Goal: Task Accomplishment & Management: Use online tool/utility

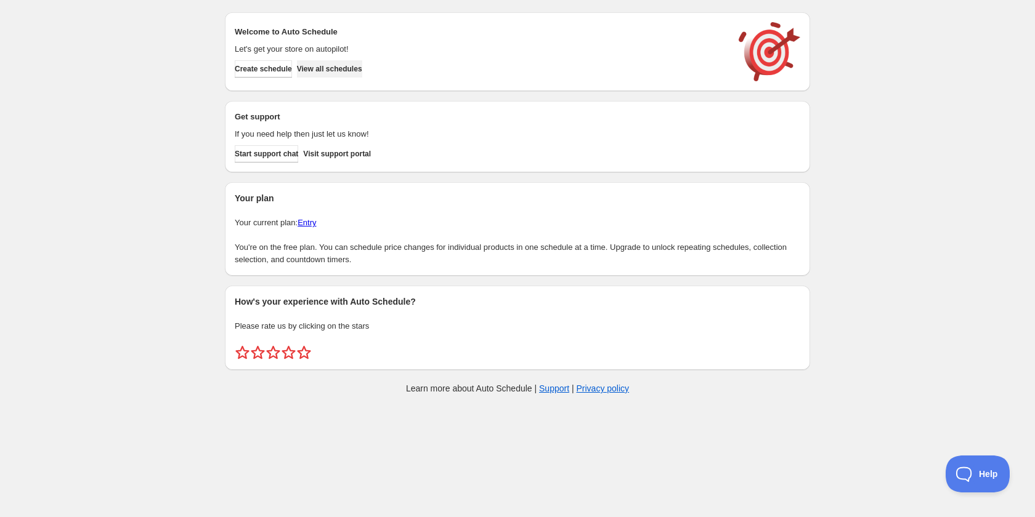
click at [350, 71] on span "View all schedules" at bounding box center [329, 69] width 65 height 10
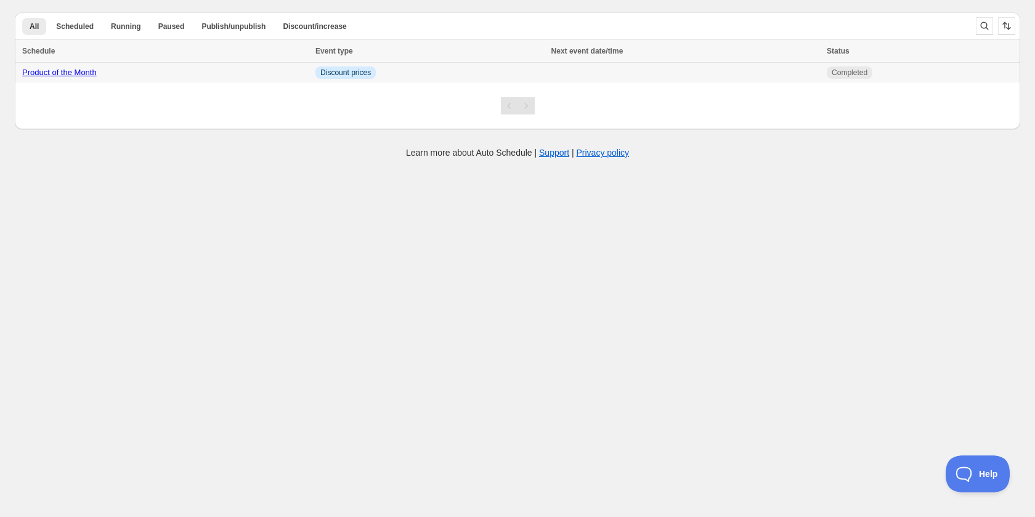
click at [90, 74] on link "Product of the Month" at bounding box center [59, 72] width 75 height 9
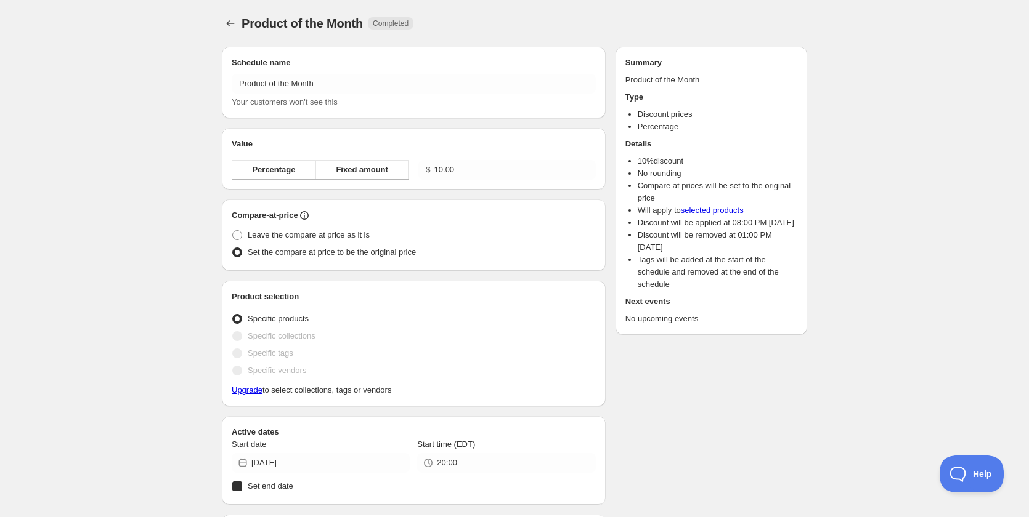
radio input "true"
checkbox input "true"
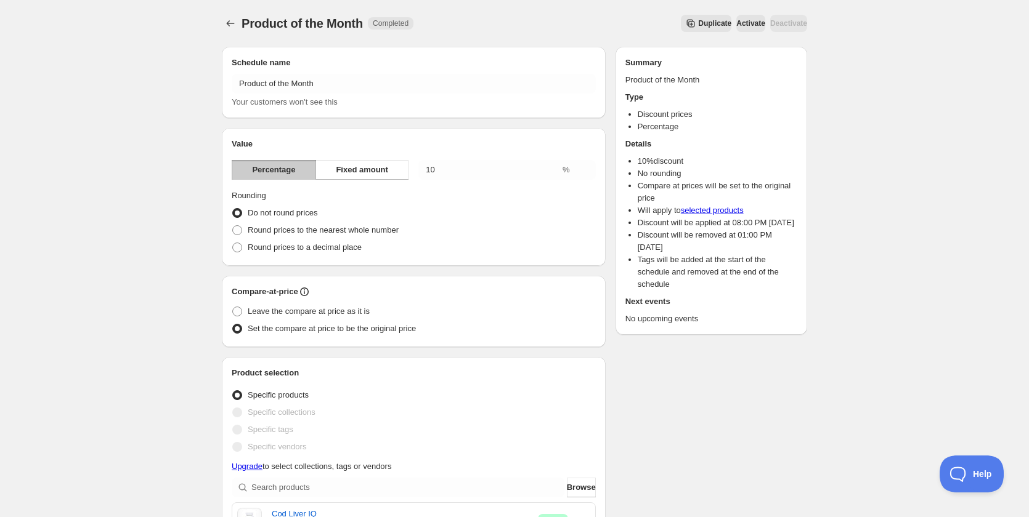
click at [736, 22] on span "Activate" at bounding box center [750, 23] width 29 height 10
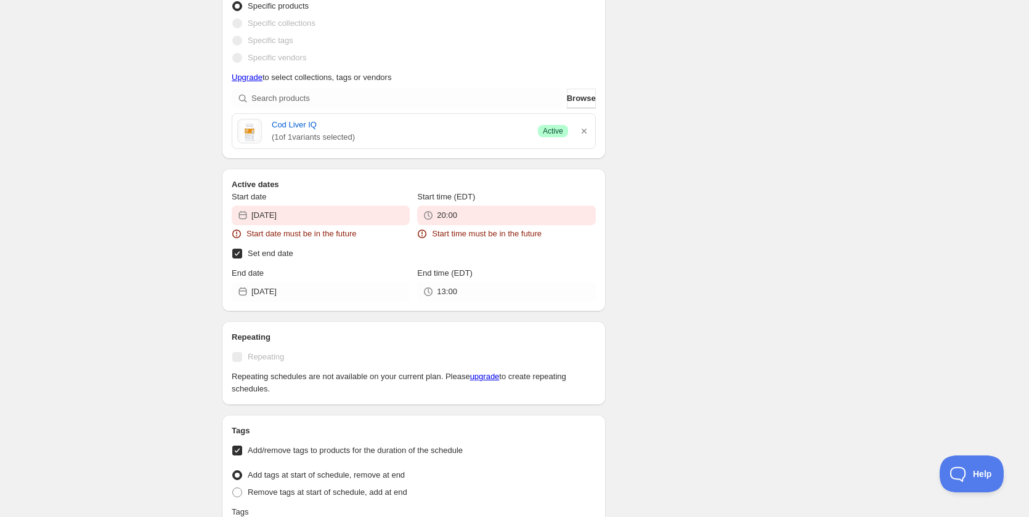
scroll to position [493, 0]
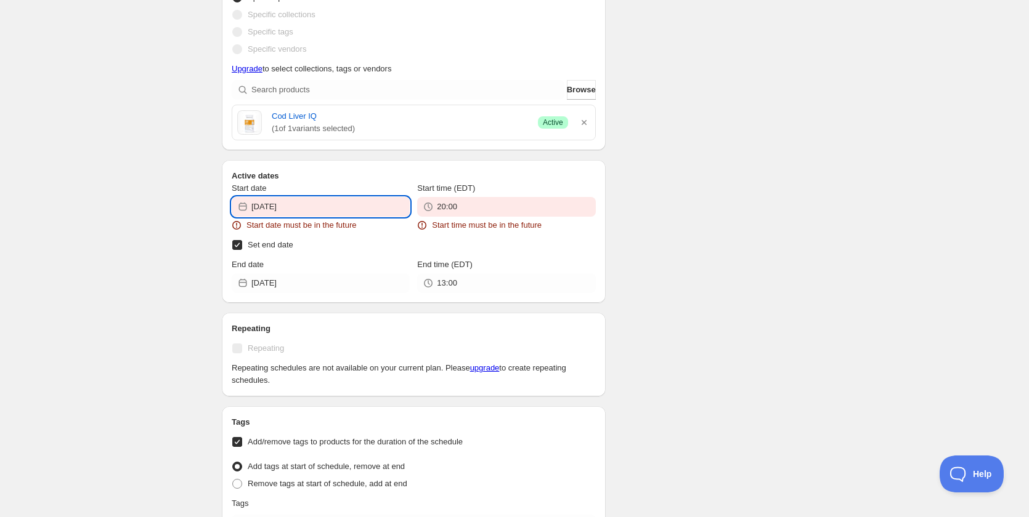
click at [321, 212] on input "2025-10-02" at bounding box center [330, 207] width 158 height 20
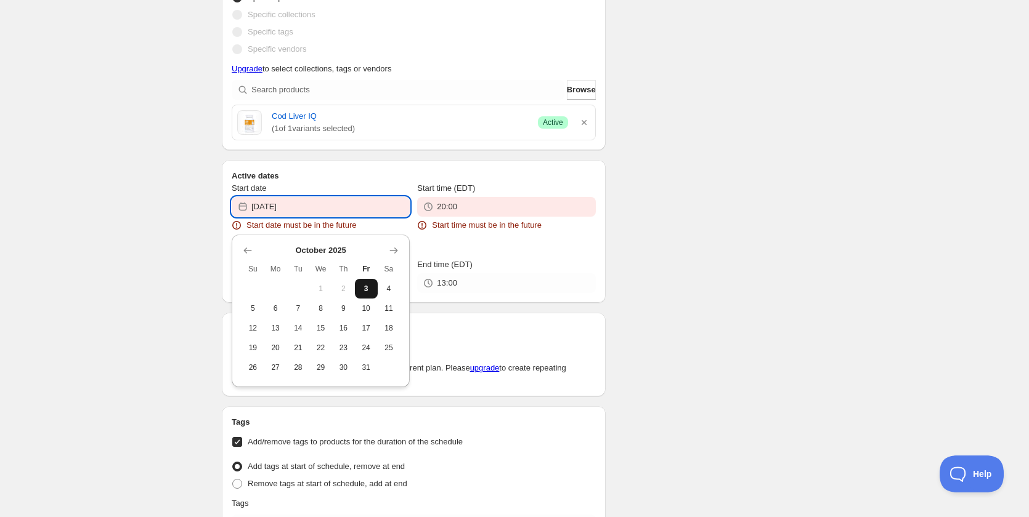
click at [360, 285] on span "3" at bounding box center [366, 289] width 13 height 10
type input "[DATE]"
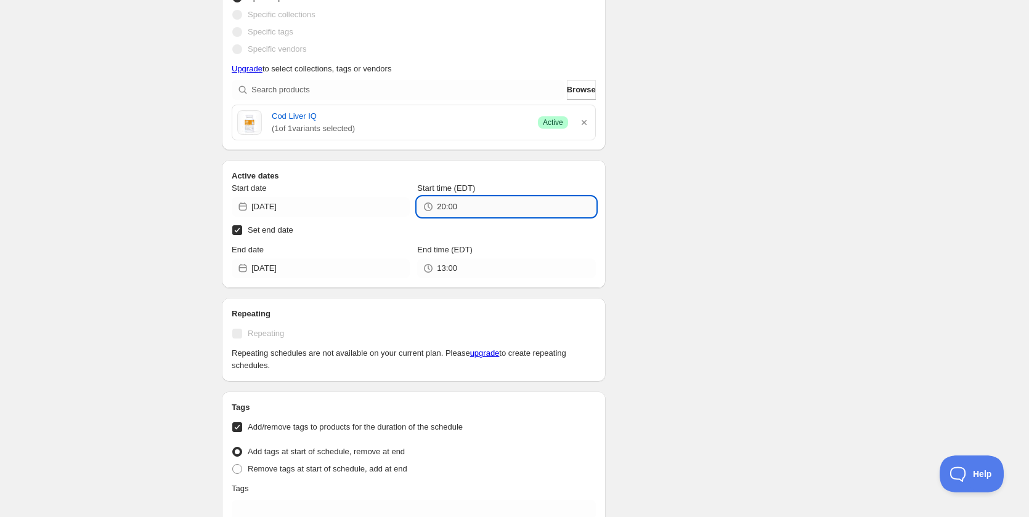
click at [475, 203] on input "20:00" at bounding box center [516, 207] width 158 height 20
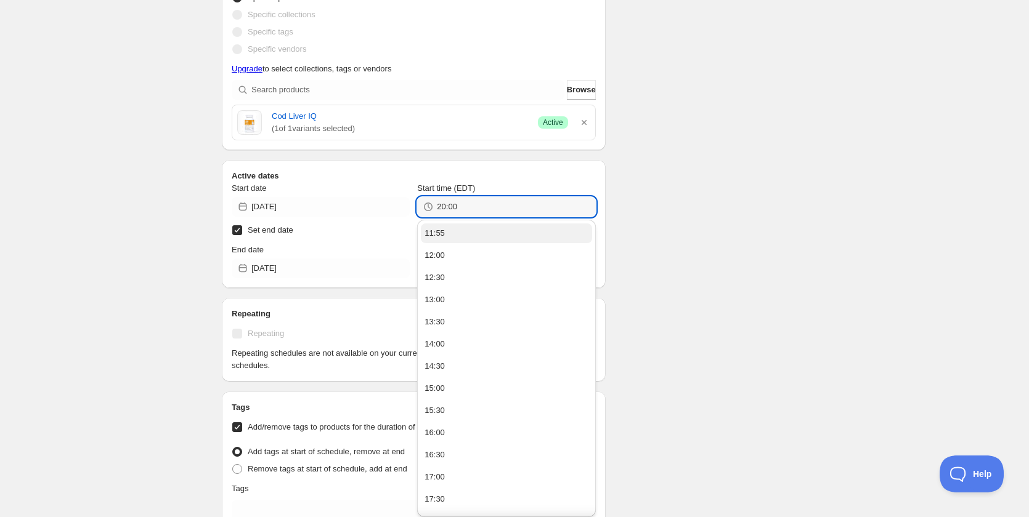
click at [469, 234] on button "11:55" at bounding box center [506, 234] width 171 height 20
type input "11:55"
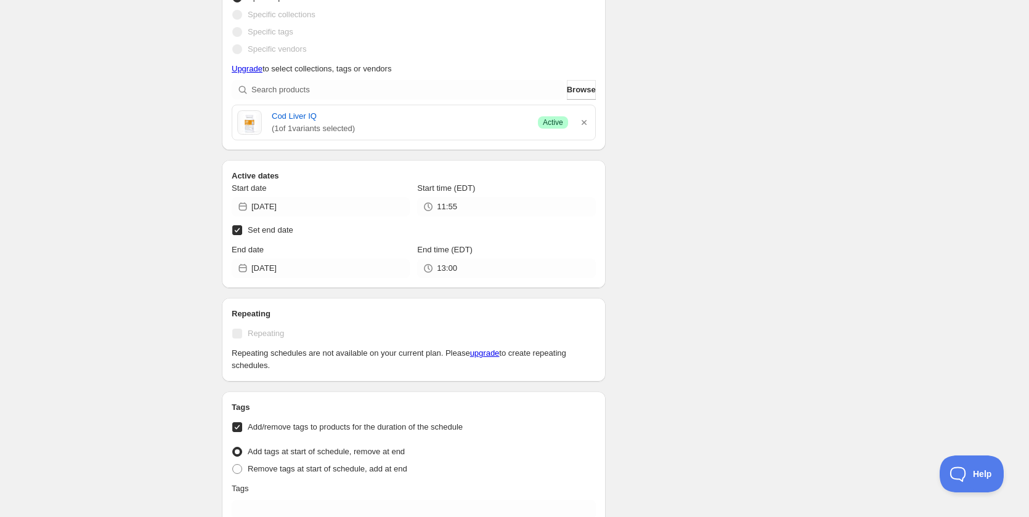
click at [673, 176] on div "There were some issues with your form submission Start date must be in the futu…" at bounding box center [509, 195] width 595 height 1303
click at [705, 183] on div "Schedule name Product of the Month Your customers won't see this Value Percenta…" at bounding box center [509, 243] width 595 height 1208
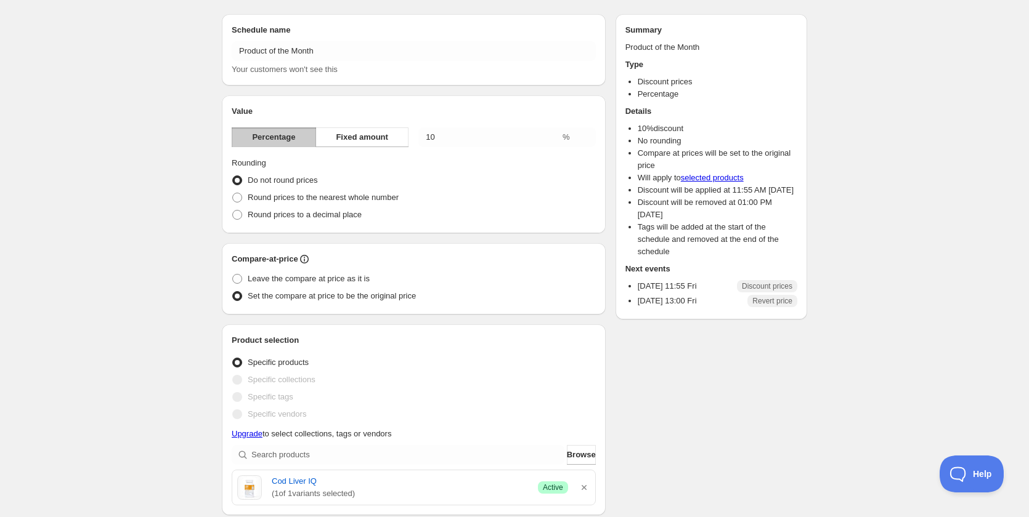
scroll to position [0, 0]
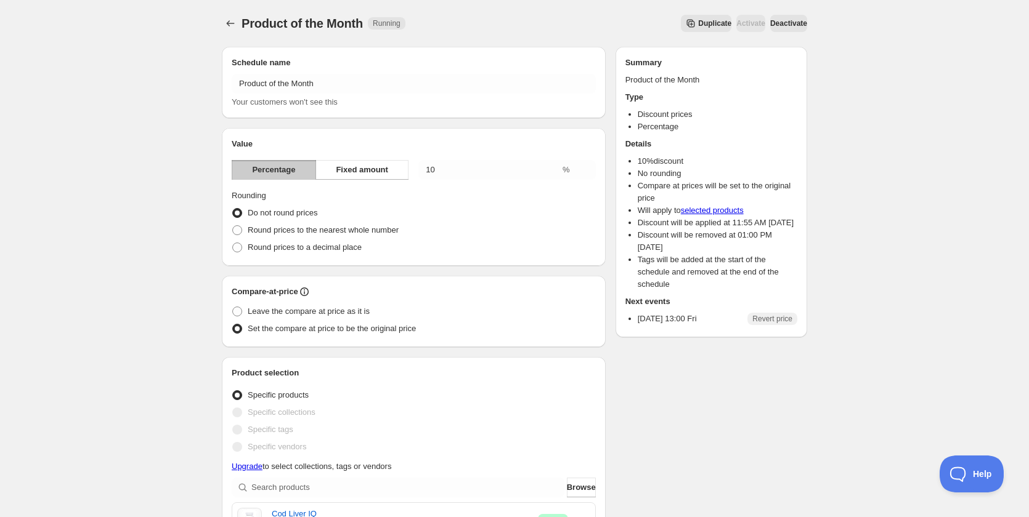
click at [783, 26] on span "Deactivate" at bounding box center [788, 23] width 37 height 10
click at [739, 25] on span "Activate" at bounding box center [750, 23] width 29 height 10
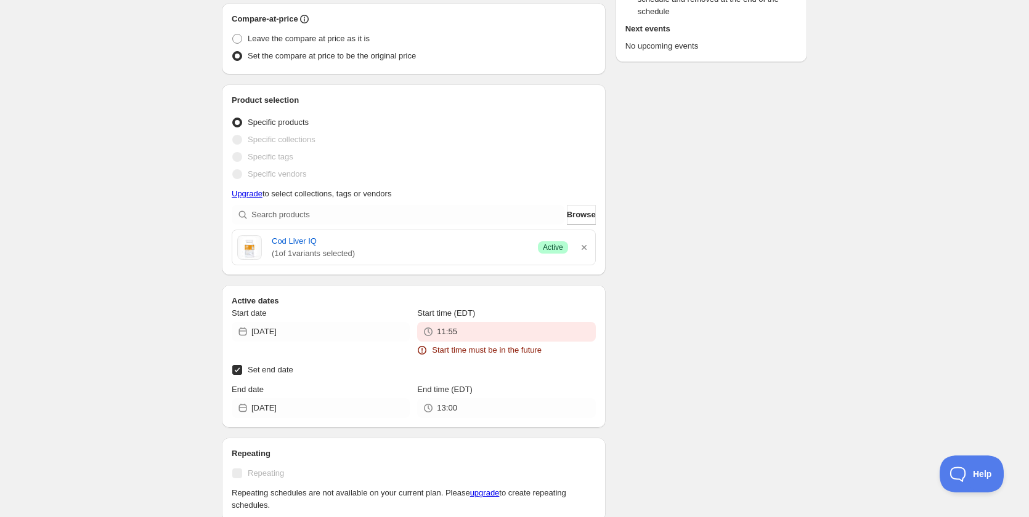
scroll to position [370, 0]
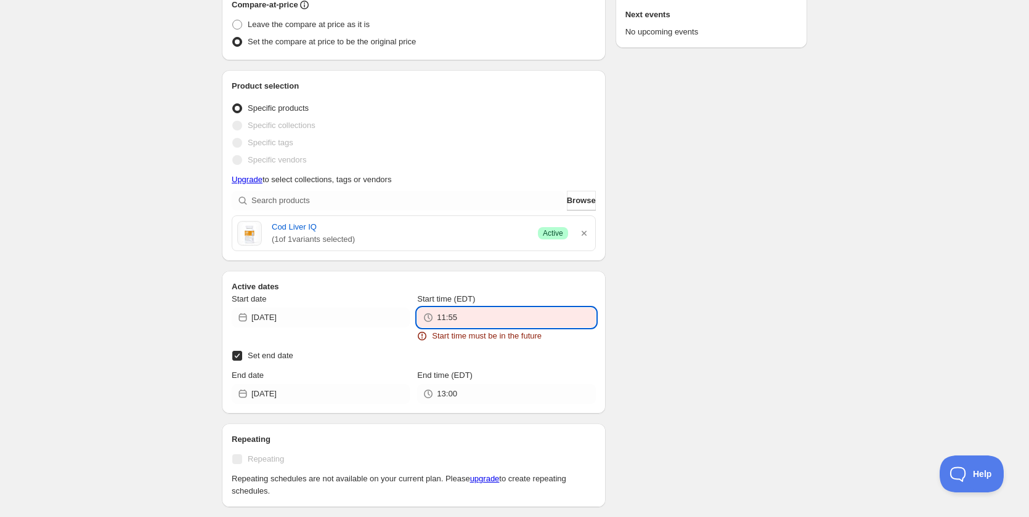
click at [483, 325] on input "11:55" at bounding box center [516, 318] width 158 height 20
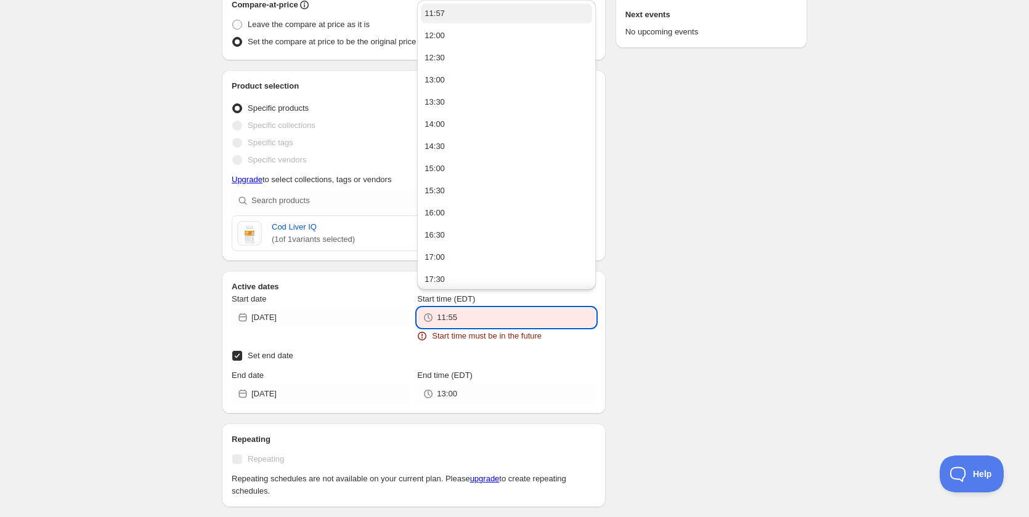
click at [471, 16] on button "11:57" at bounding box center [506, 14] width 171 height 20
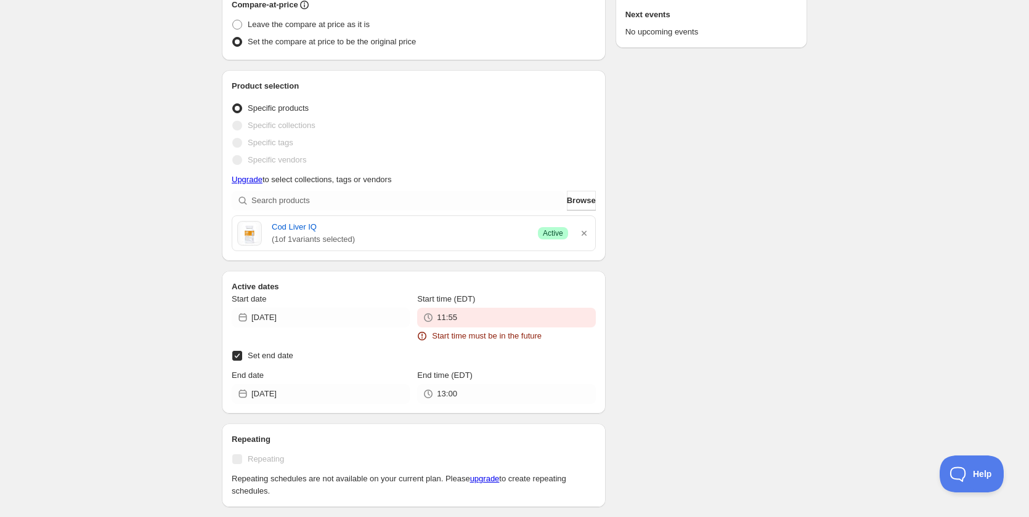
type input "11:57"
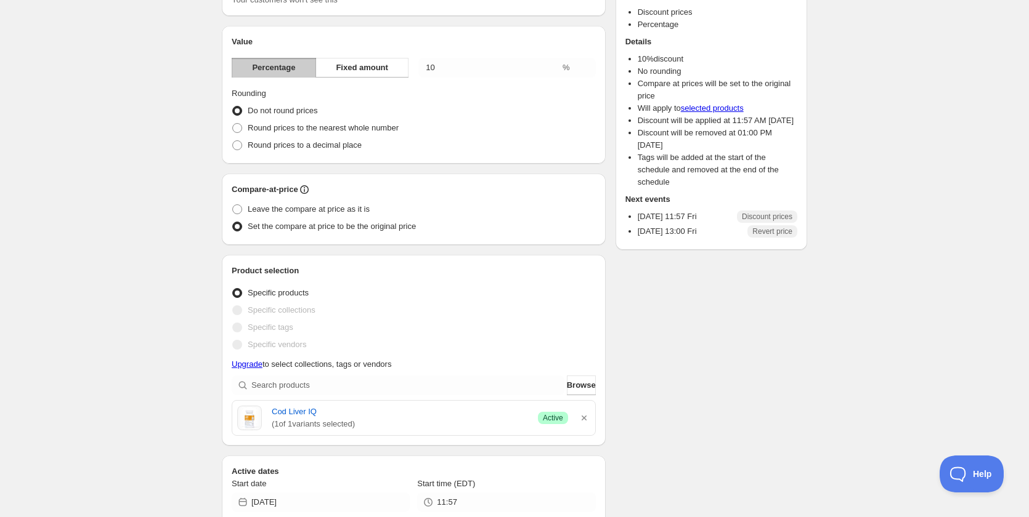
scroll to position [0, 0]
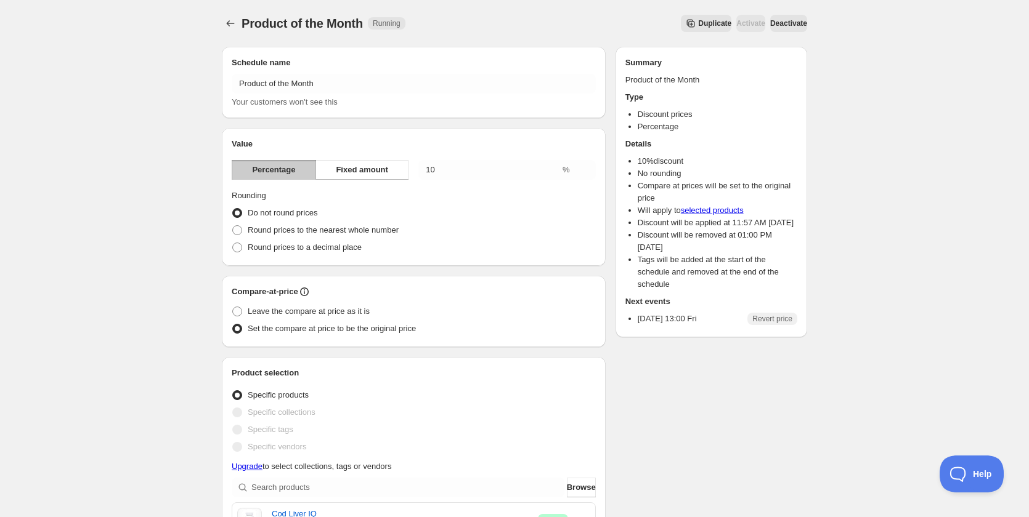
click at [792, 23] on span "Deactivate" at bounding box center [788, 23] width 37 height 10
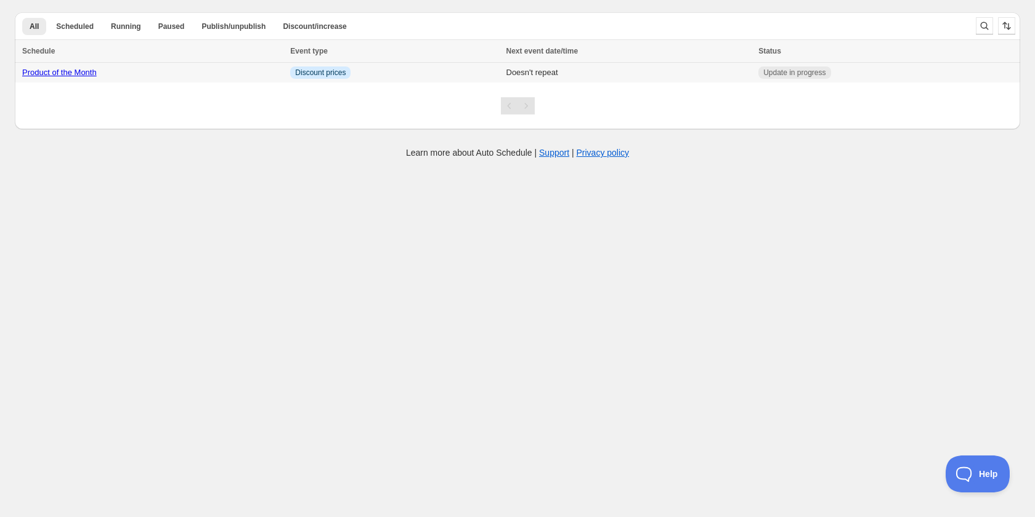
click at [84, 70] on link "Product of the Month" at bounding box center [59, 72] width 75 height 9
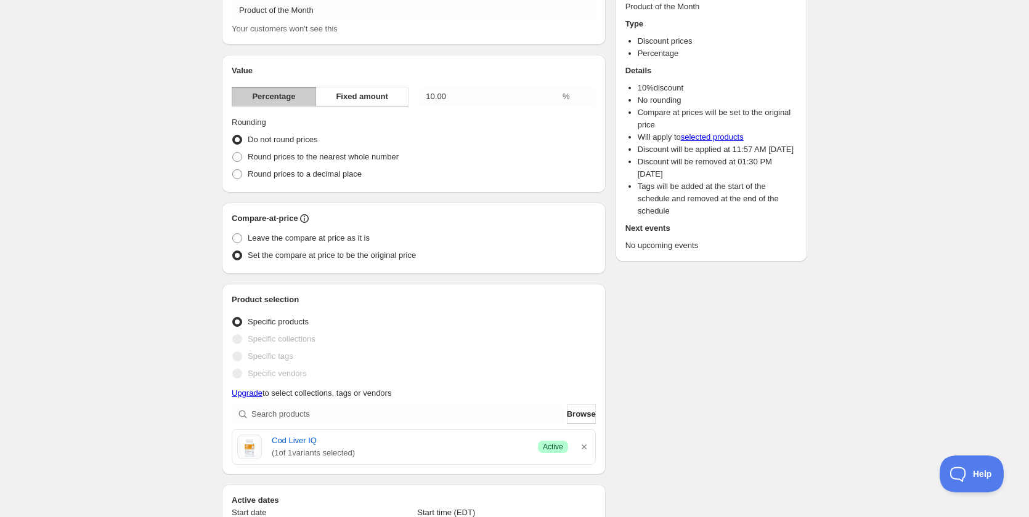
scroll to position [123, 0]
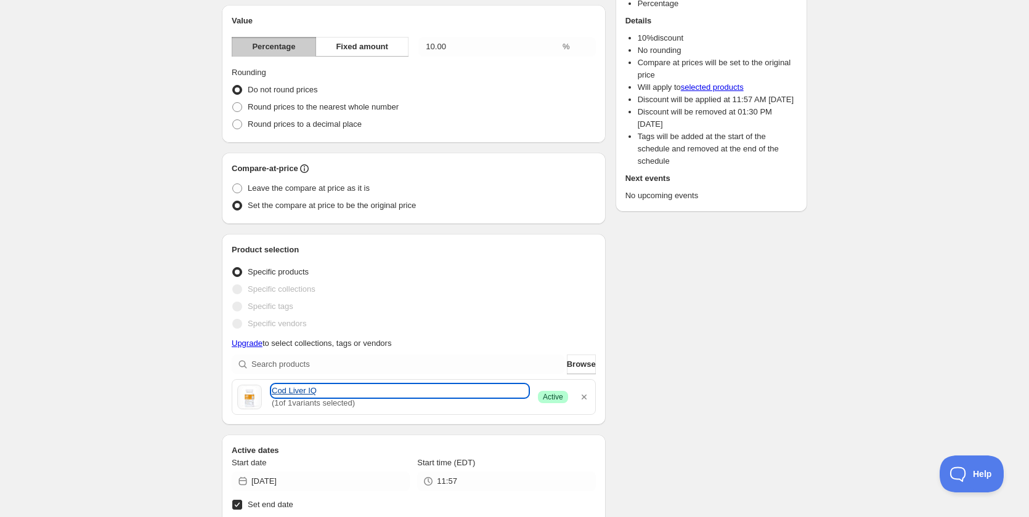
click at [301, 390] on link "Cod Liver IQ" at bounding box center [400, 391] width 256 height 12
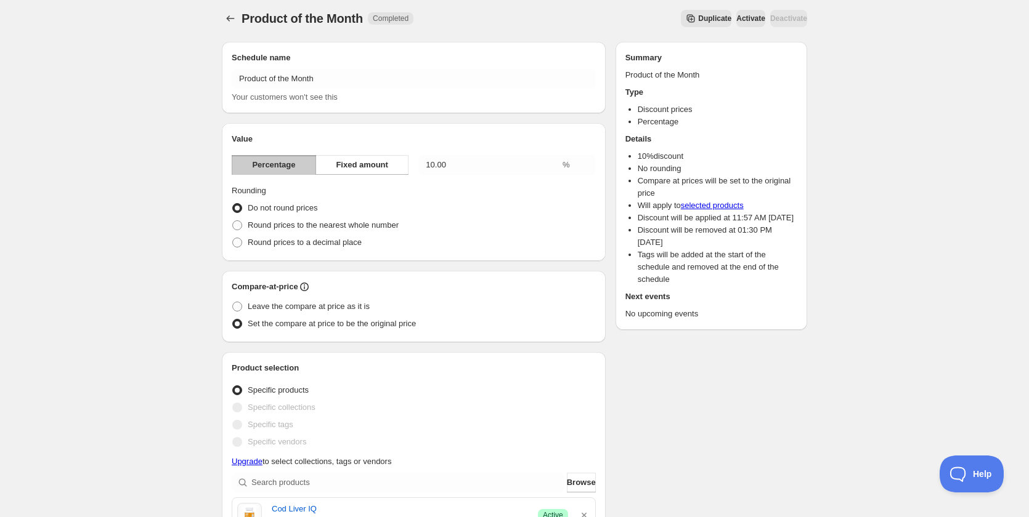
scroll to position [0, 0]
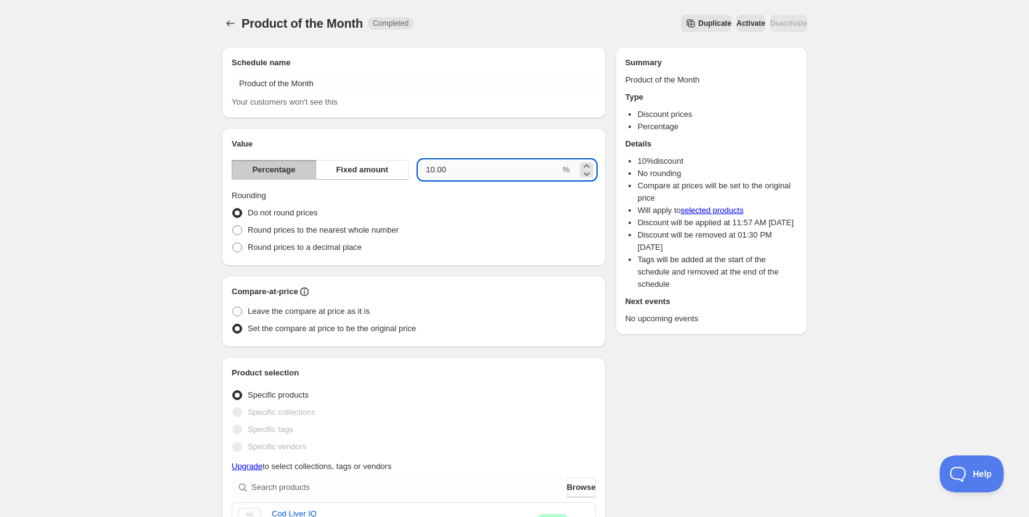
click at [457, 171] on input "10.00" at bounding box center [489, 170] width 142 height 20
click at [434, 169] on input "10.00" at bounding box center [489, 170] width 142 height 20
type input "15.00"
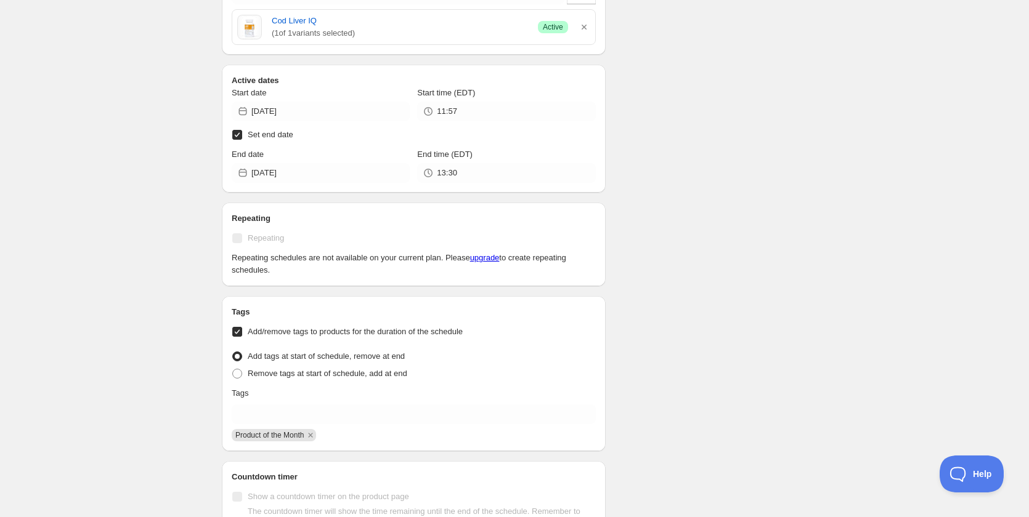
scroll to position [471, 0]
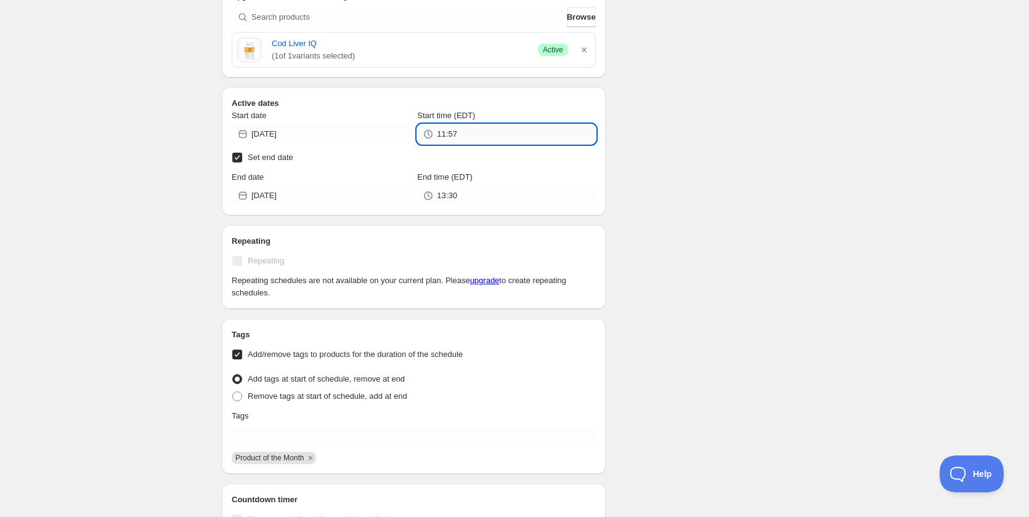
click at [494, 139] on input "11:57" at bounding box center [516, 134] width 158 height 20
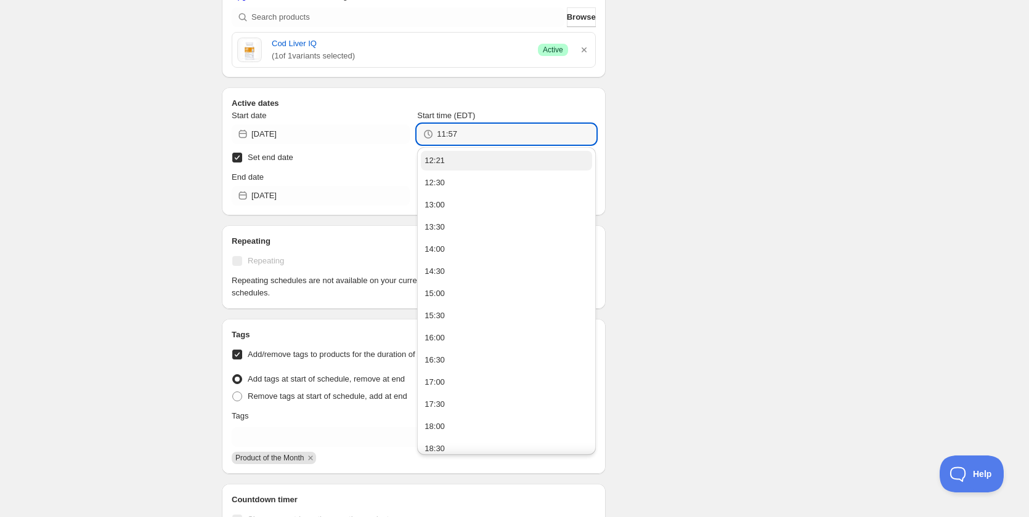
click at [475, 166] on button "12:21" at bounding box center [506, 161] width 171 height 20
type input "12:21"
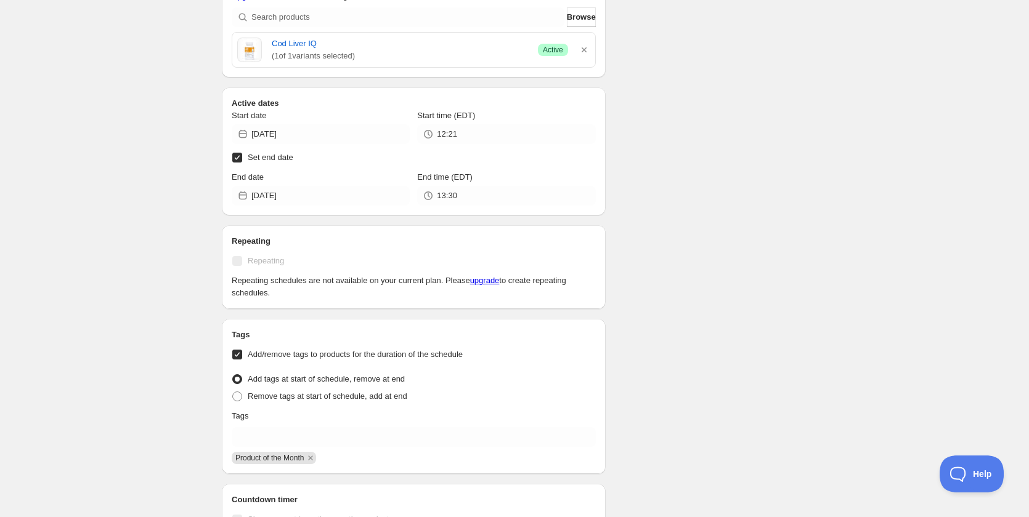
click at [650, 147] on div "Schedule name Product of the Month Your customers won't see this Value Percenta…" at bounding box center [509, 214] width 595 height 1297
click at [682, 160] on div "Schedule name Product of the Month Your customers won't see this Value Percenta…" at bounding box center [509, 214] width 595 height 1297
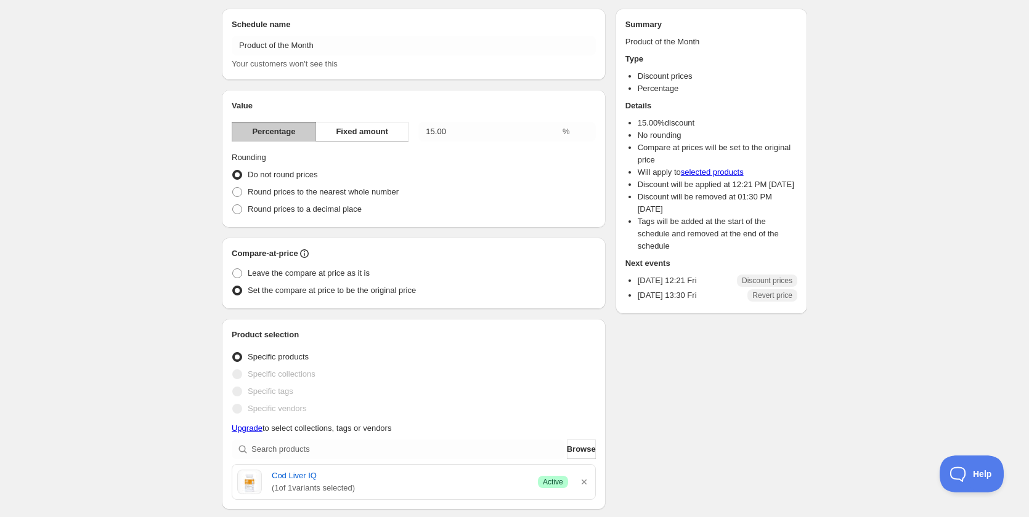
scroll to position [0, 0]
